Goal: Find specific page/section: Find specific page/section

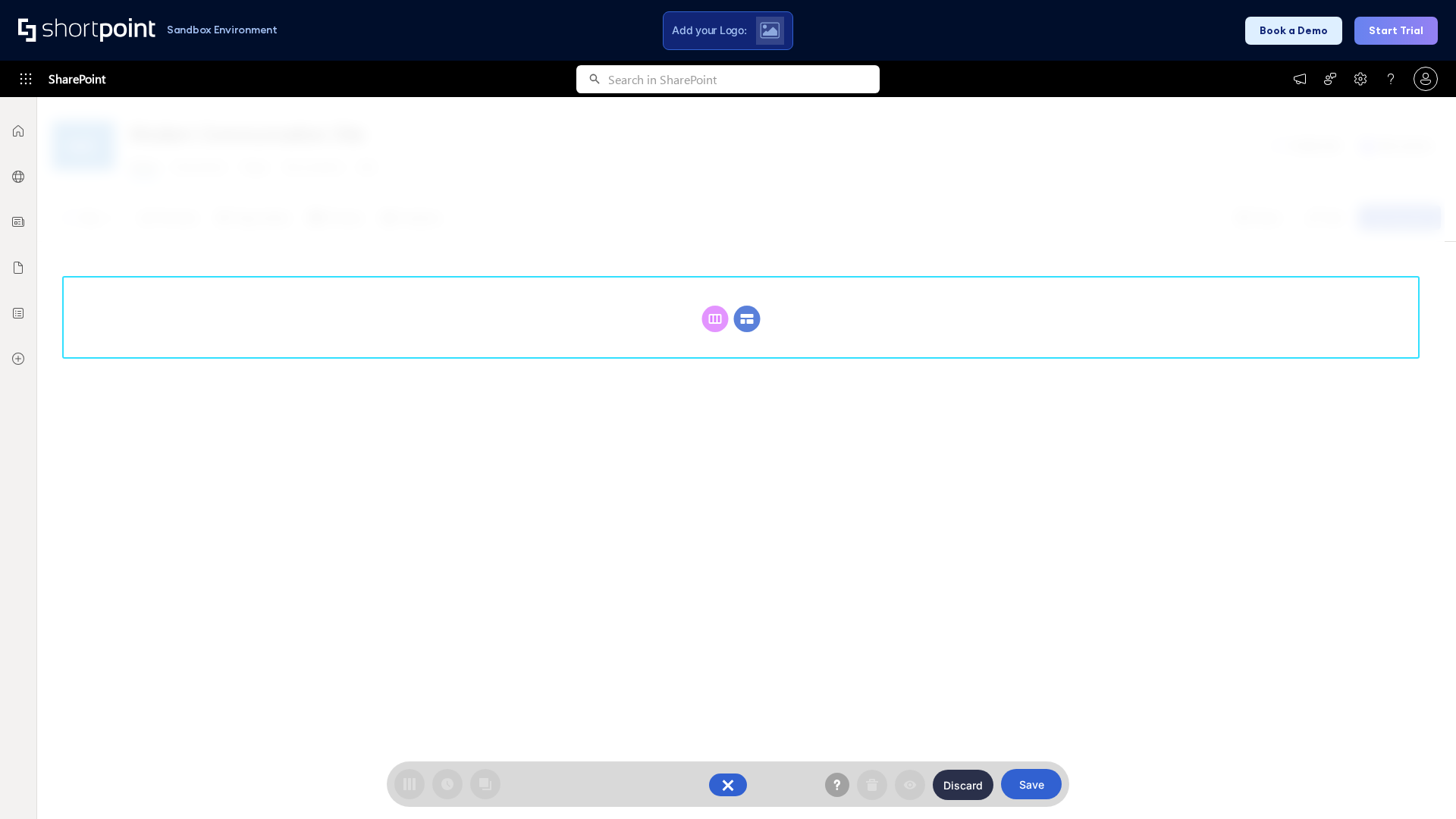
scroll to position [209, 0]
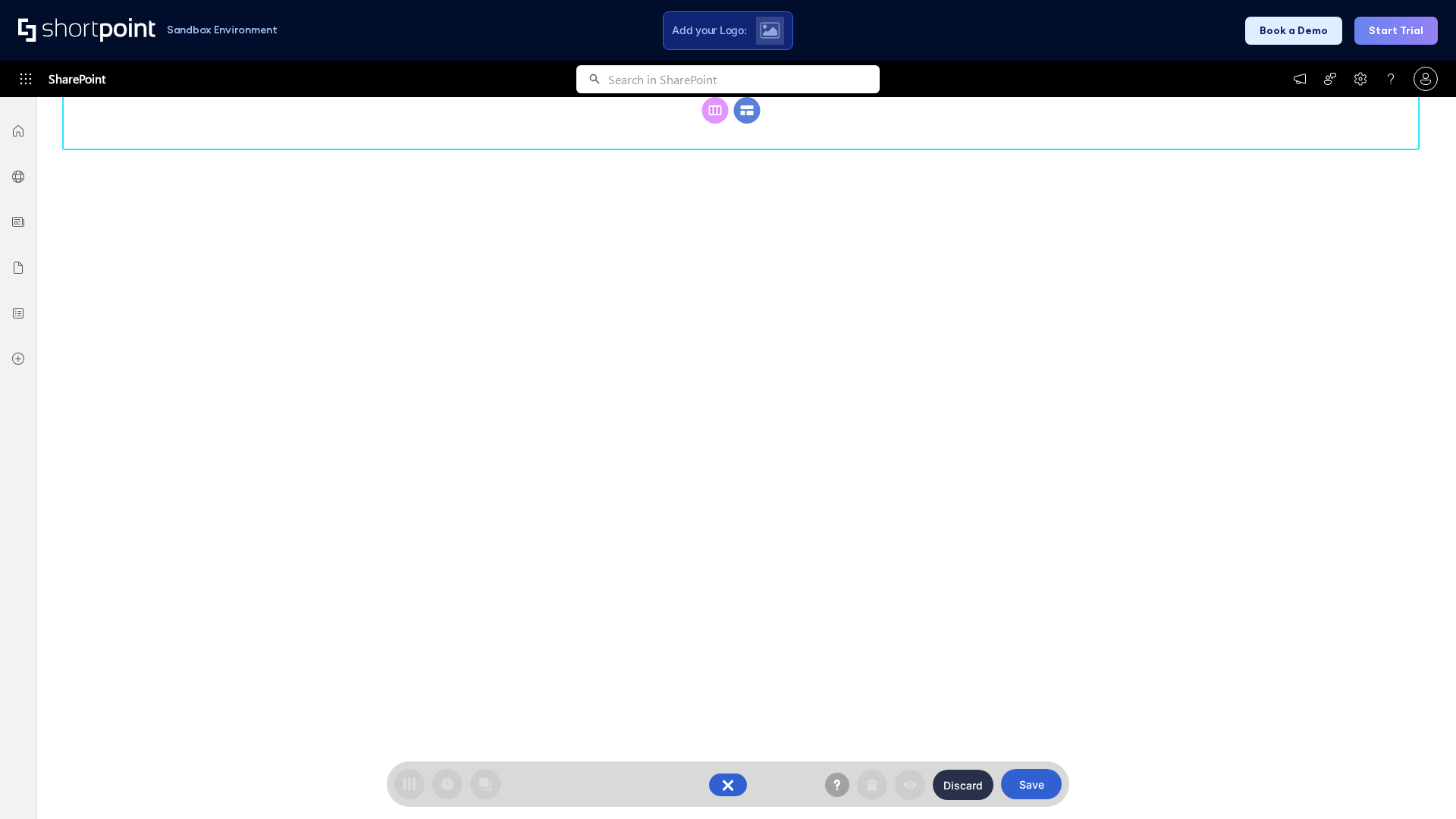
click at [747, 124] on circle at bounding box center [747, 110] width 27 height 27
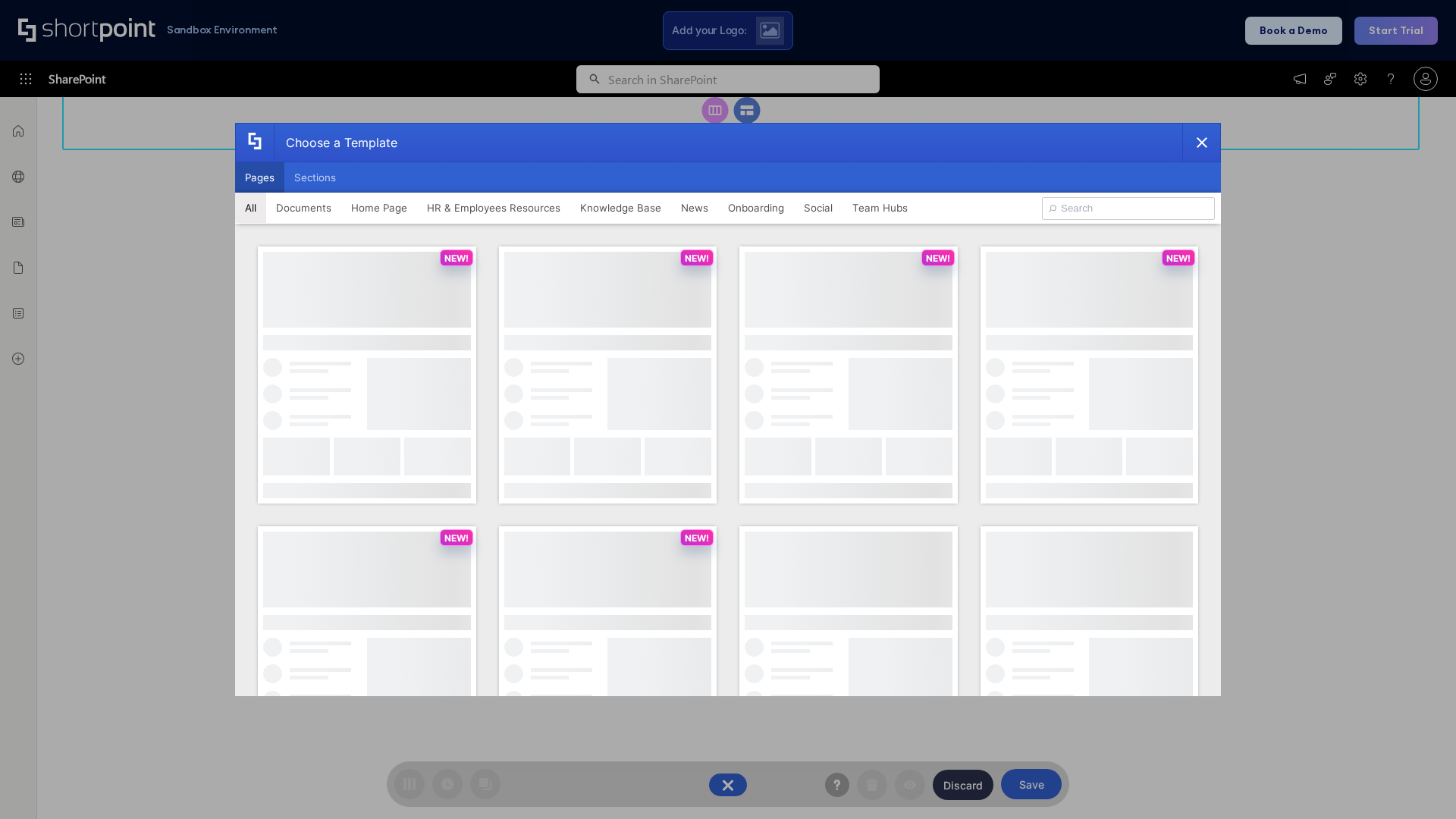
scroll to position [0, 0]
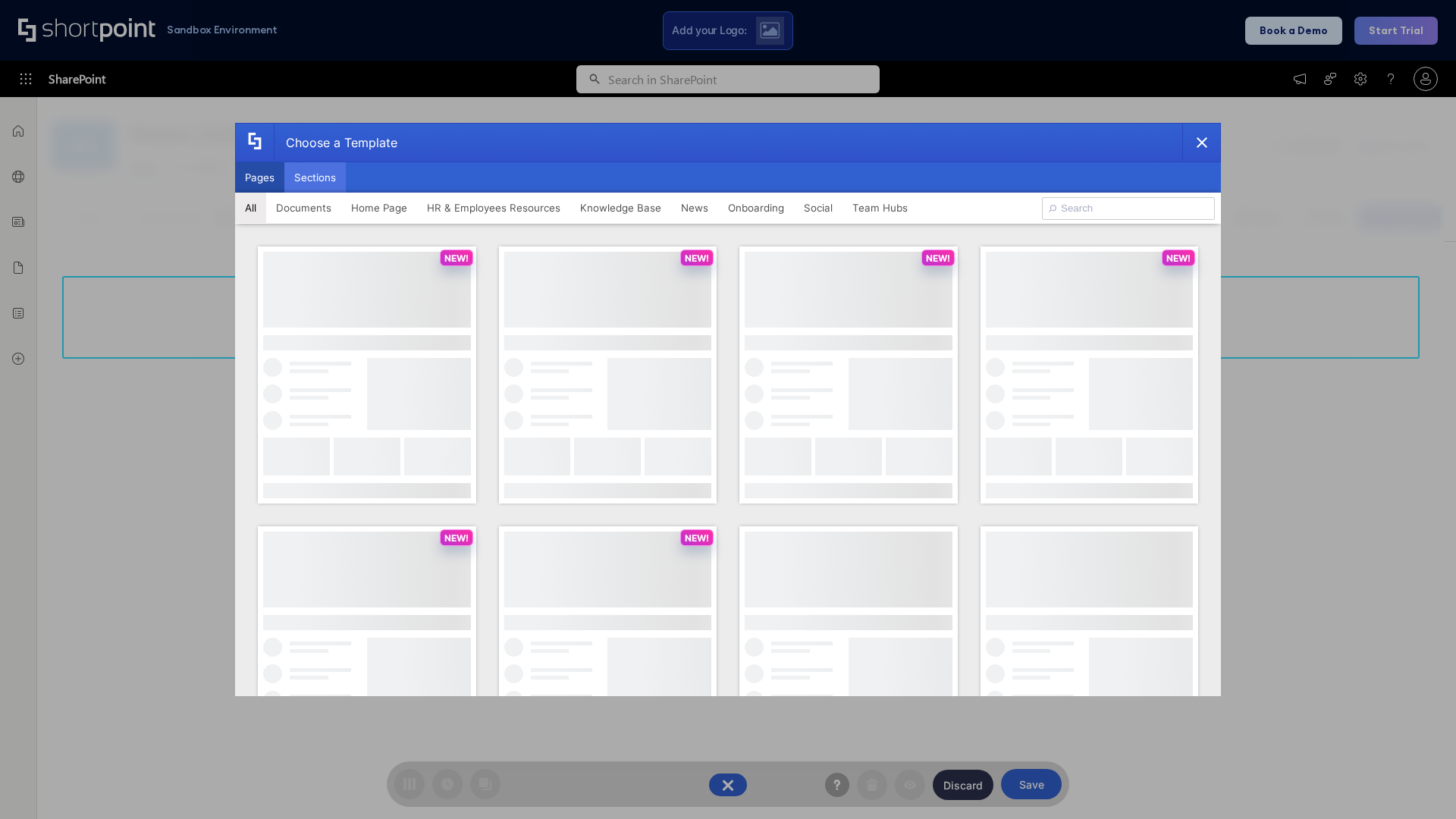
click at [315, 177] on button "Sections" at bounding box center [315, 177] width 61 height 31
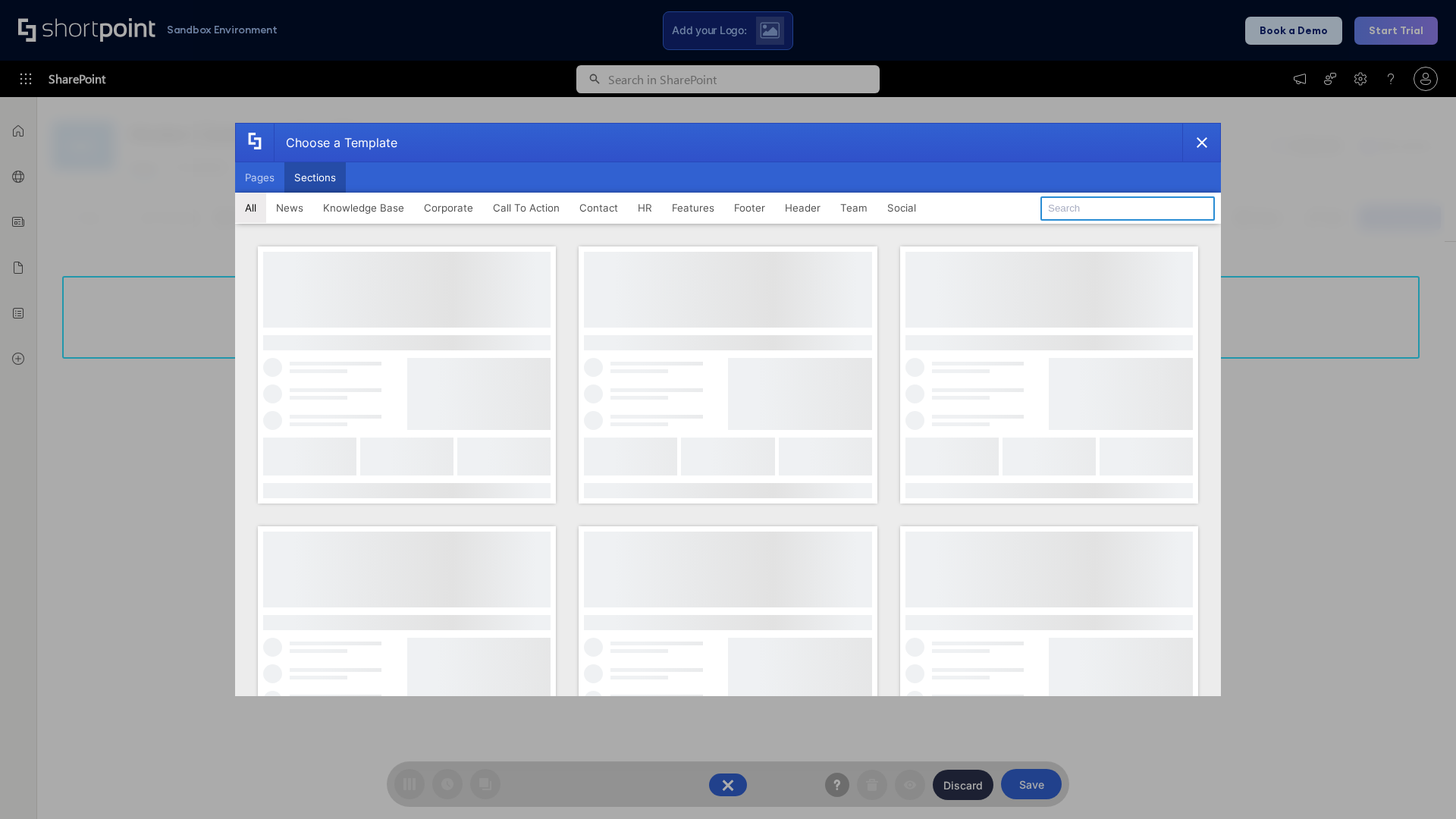
type input "News Kit 2"
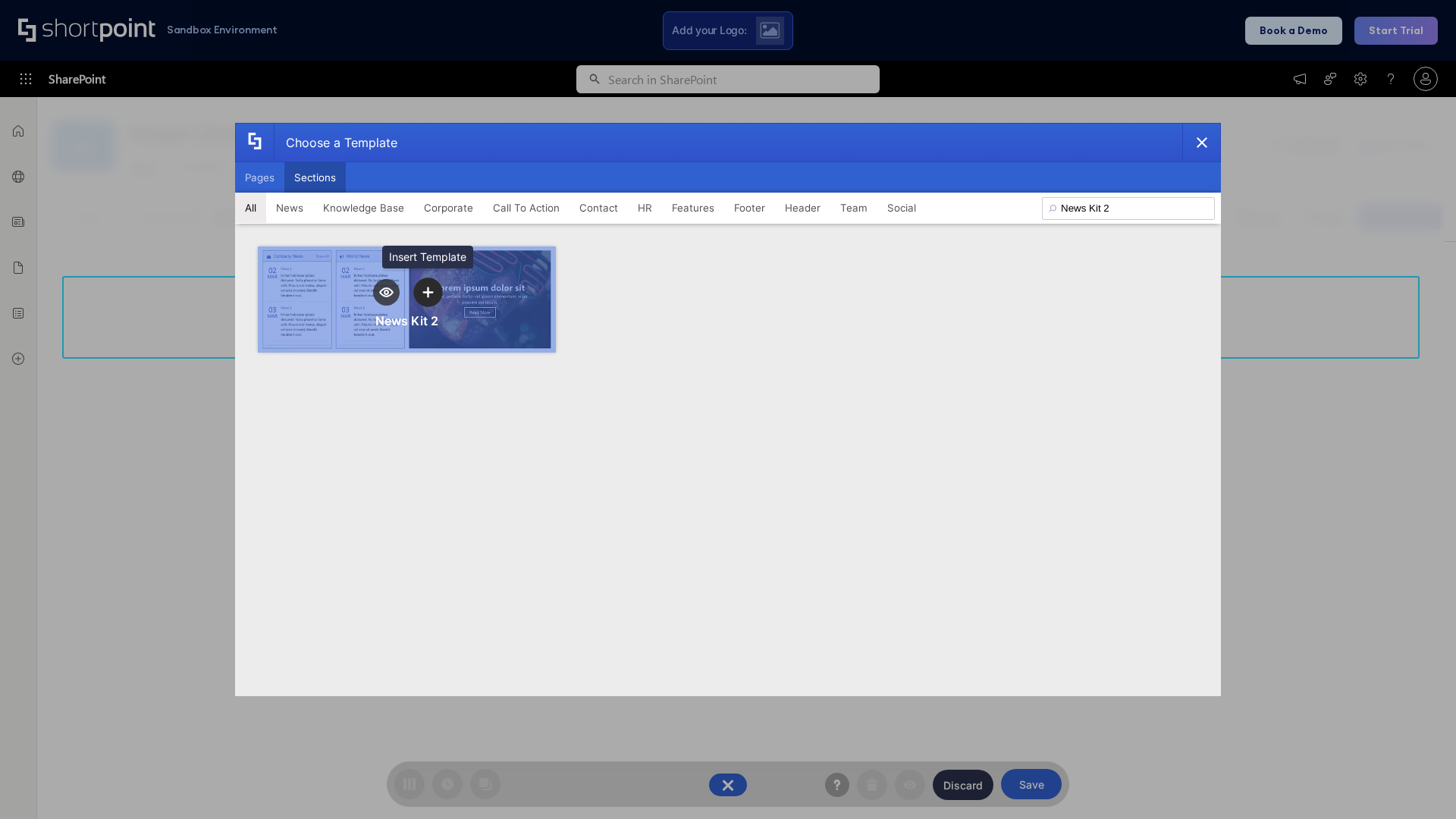
click at [428, 292] on icon "template selector" at bounding box center [428, 292] width 11 height 11
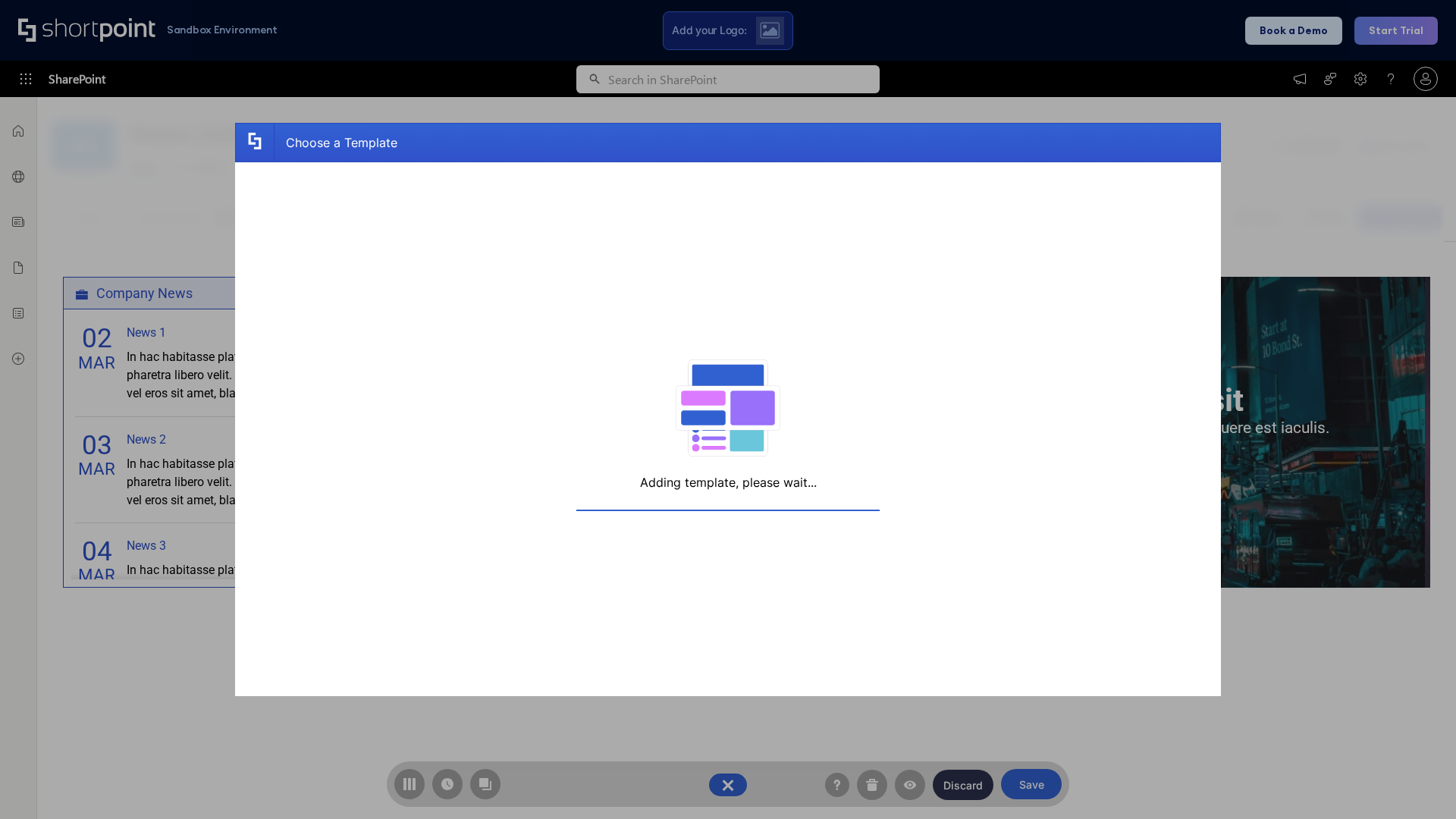
scroll to position [12, 12]
